Goal: Information Seeking & Learning: Learn about a topic

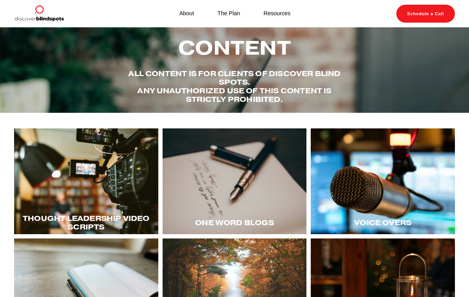
click at [245, 188] on div at bounding box center [235, 182] width 144 height 106
click at [104, 185] on div at bounding box center [86, 182] width 144 height 106
click at [346, 188] on div at bounding box center [383, 182] width 144 height 106
click at [105, 194] on div at bounding box center [86, 182] width 144 height 106
click at [463, 167] on div "Thought LEadership Video Scripts One word blogs" at bounding box center [234, 244] width 469 height 230
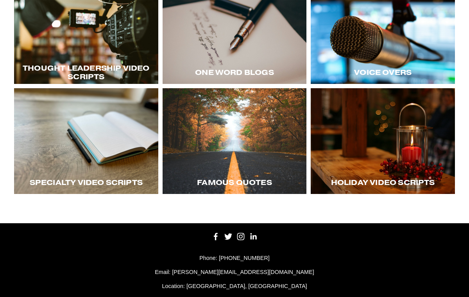
scroll to position [156, 0]
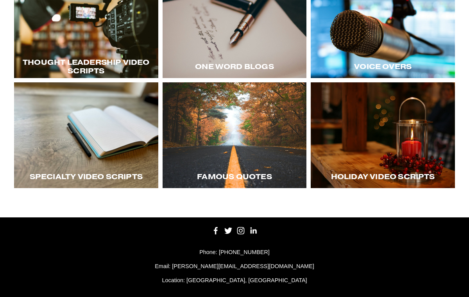
click at [249, 146] on div at bounding box center [235, 135] width 144 height 106
click at [352, 251] on p "Phone: [PHONE_NUMBER]" at bounding box center [234, 252] width 441 height 9
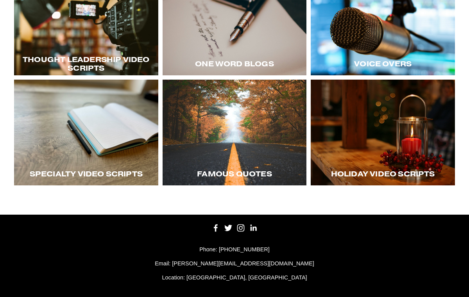
scroll to position [160, 0]
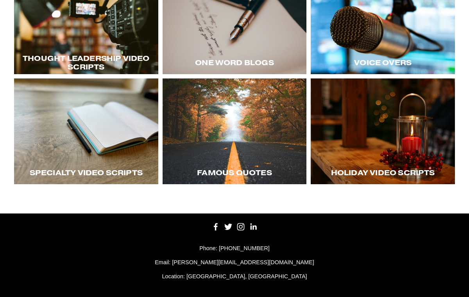
click at [106, 125] on div at bounding box center [86, 132] width 144 height 106
click at [463, 176] on div "Thought LEadership Video Scripts One word blogs" at bounding box center [234, 83] width 469 height 230
click at [375, 153] on div at bounding box center [383, 132] width 144 height 106
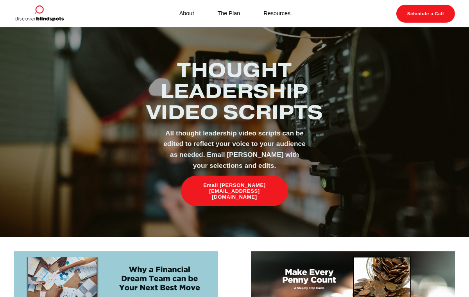
click at [172, 261] on img at bounding box center [116, 279] width 204 height 54
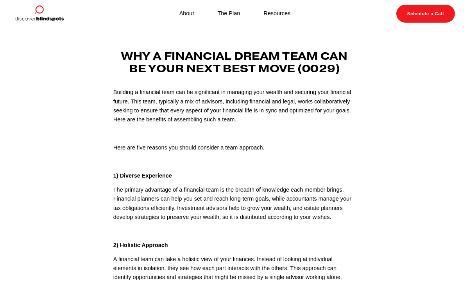
click at [244, 172] on p "1) Diverse Experience" at bounding box center [234, 176] width 242 height 9
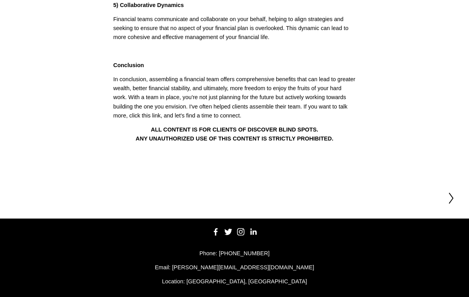
scroll to position [437, 0]
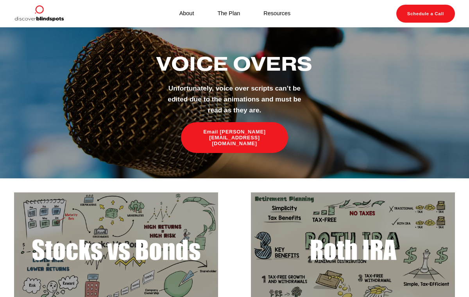
click at [152, 243] on img at bounding box center [116, 250] width 204 height 115
click at [360, 241] on img at bounding box center [353, 250] width 204 height 115
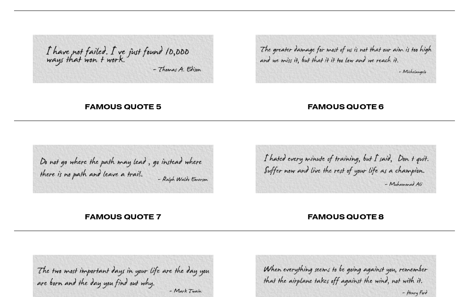
scroll to position [500, 0]
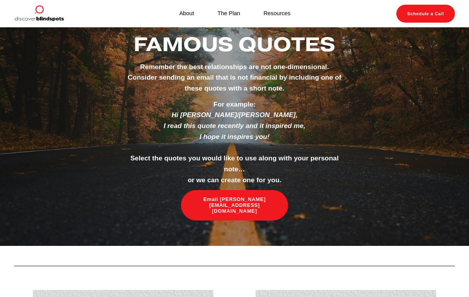
scroll to position [0, 0]
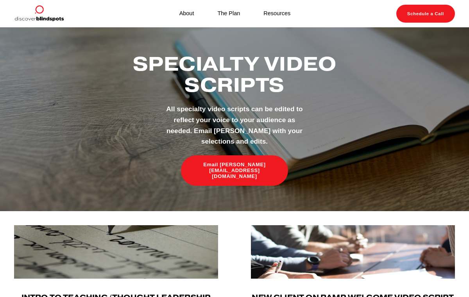
click at [290, 256] on img at bounding box center [353, 252] width 204 height 54
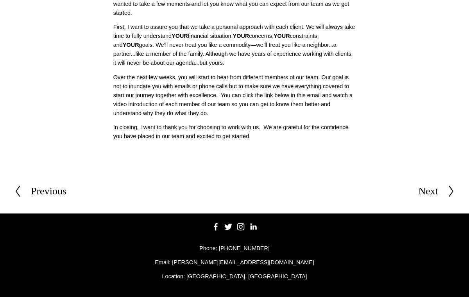
scroll to position [102, 0]
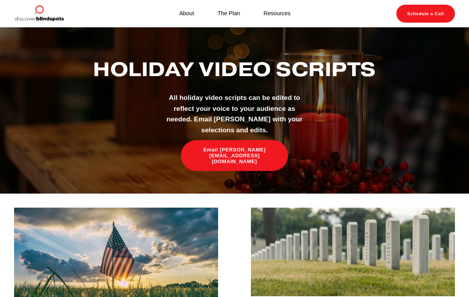
click at [330, 209] on img at bounding box center [353, 252] width 205 height 89
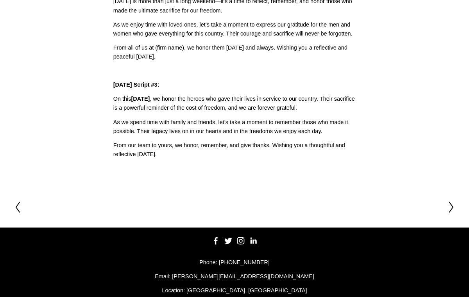
scroll to position [198, 0]
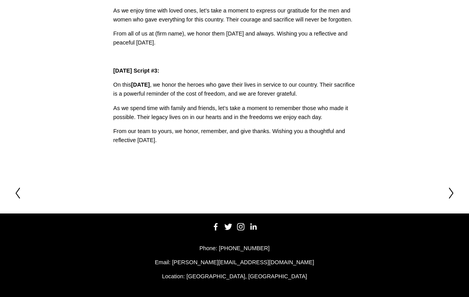
click at [281, 60] on p at bounding box center [234, 56] width 242 height 9
click at [452, 189] on icon at bounding box center [451, 193] width 7 height 13
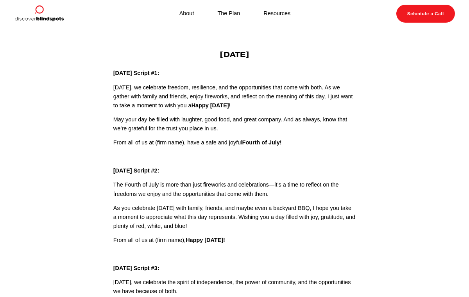
click at [426, 180] on article "Mar 18 Written By Fletcher Riddle Independence Day Independence Day Script #1: …" at bounding box center [234, 199] width 469 height 343
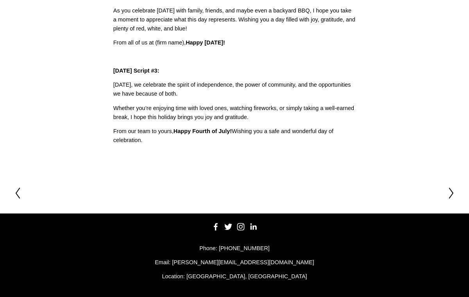
scroll to position [199, 0]
